Goal: Find contact information: Obtain details needed to contact an individual or organization

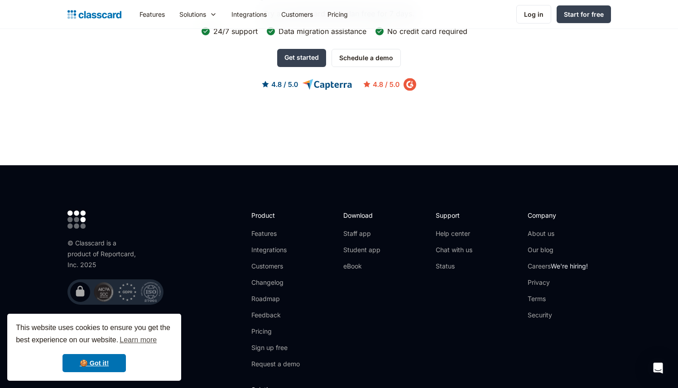
scroll to position [2944, 0]
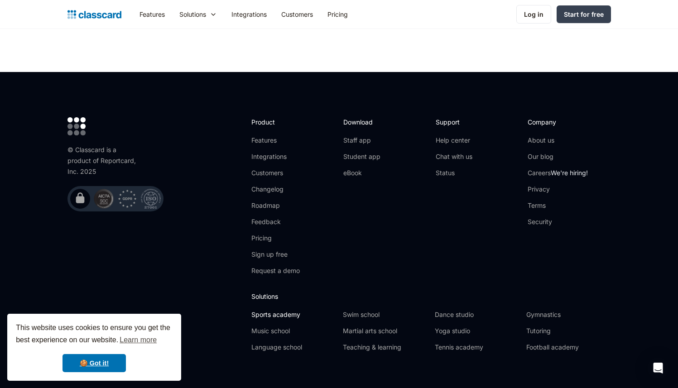
click at [261, 310] on link "Sports academy" at bounding box center [294, 314] width 84 height 9
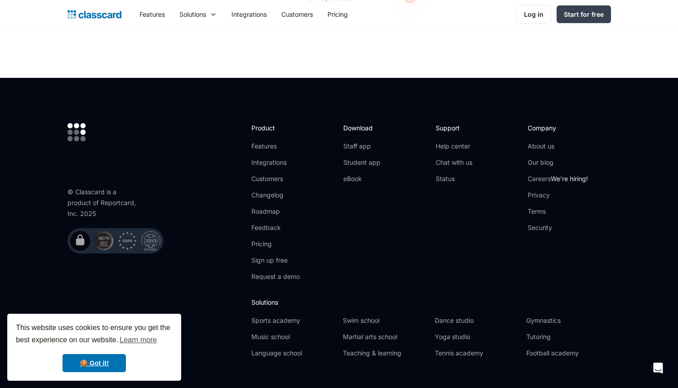
scroll to position [2983, 0]
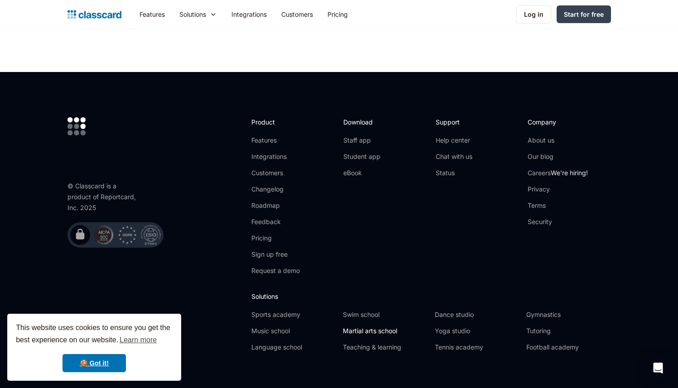
click at [393, 336] on link "Martial arts school" at bounding box center [385, 331] width 84 height 9
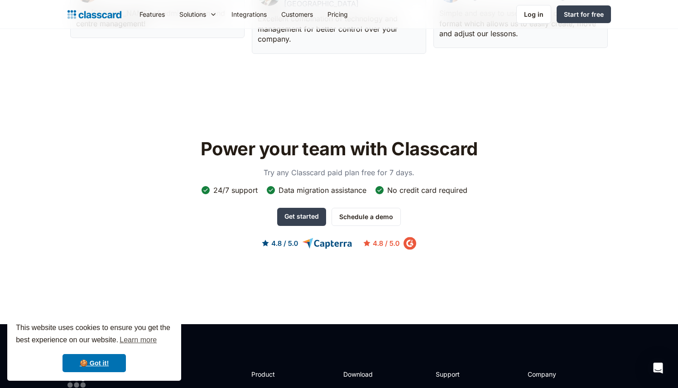
scroll to position [2761, 0]
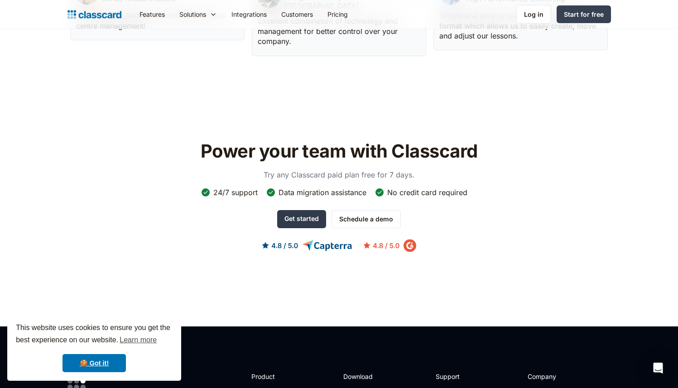
click at [293, 213] on link "Get started" at bounding box center [301, 219] width 49 height 18
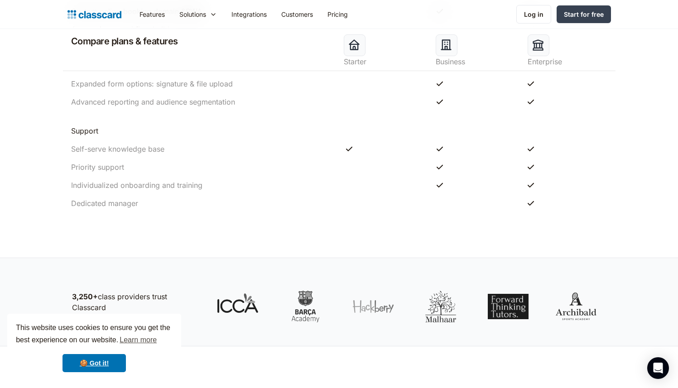
scroll to position [1042, 0]
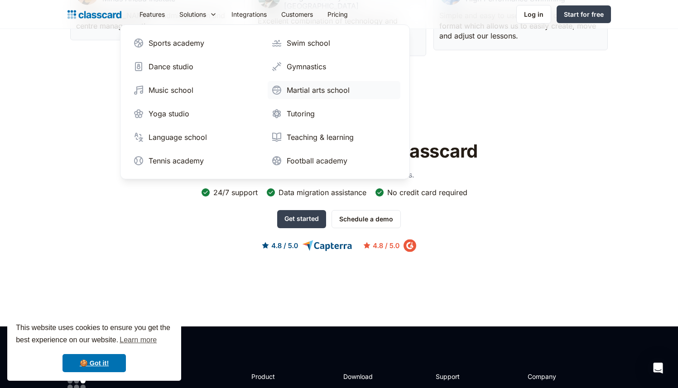
click at [303, 88] on div "Martial arts school" at bounding box center [318, 90] width 63 height 11
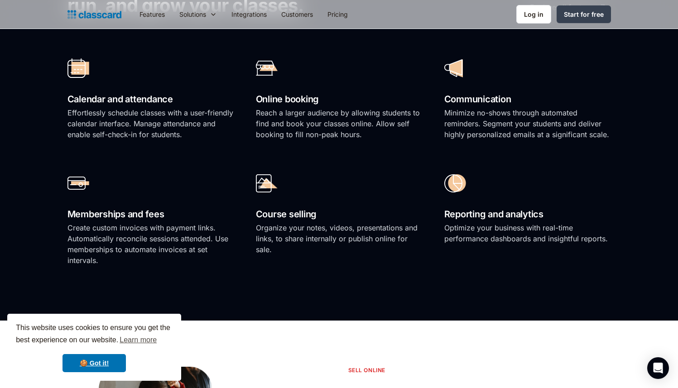
scroll to position [577, 0]
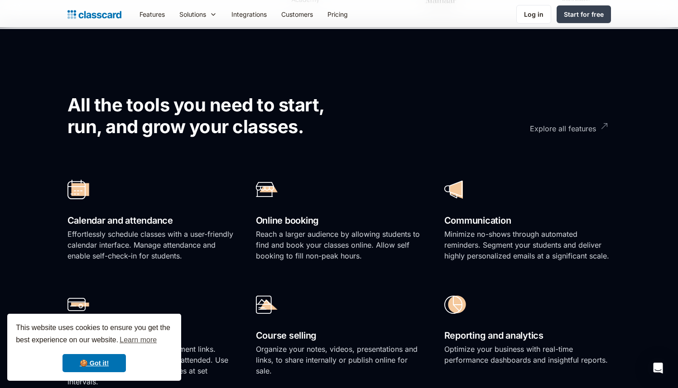
click at [583, 125] on div "Explore all features" at bounding box center [563, 125] width 66 height 18
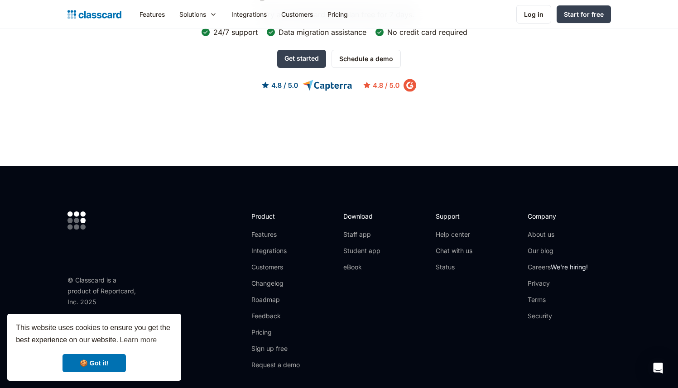
scroll to position [2715, 0]
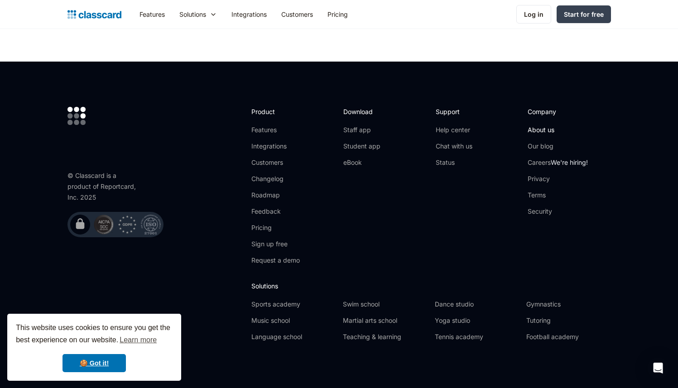
click at [546, 126] on link "About us" at bounding box center [558, 130] width 60 height 9
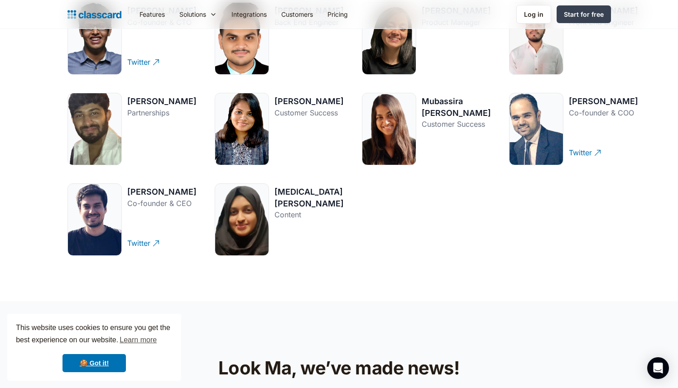
scroll to position [1387, 0]
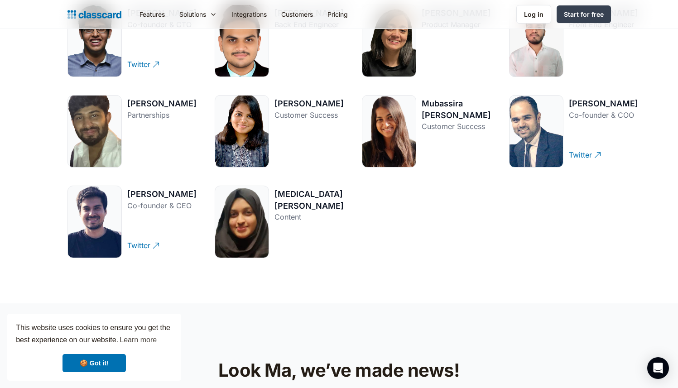
click at [143, 202] on div "Co-founder & CEO" at bounding box center [161, 205] width 69 height 11
click at [143, 198] on div "[PERSON_NAME]" at bounding box center [161, 194] width 69 height 11
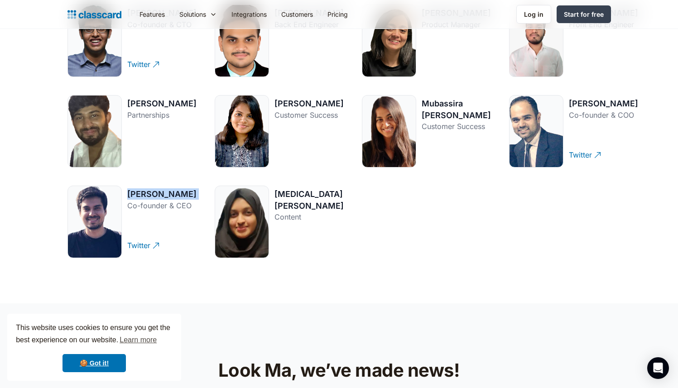
copy div "[PERSON_NAME]"
click at [569, 105] on div "[PERSON_NAME]" at bounding box center [603, 103] width 69 height 11
